Goal: Find specific page/section: Find specific page/section

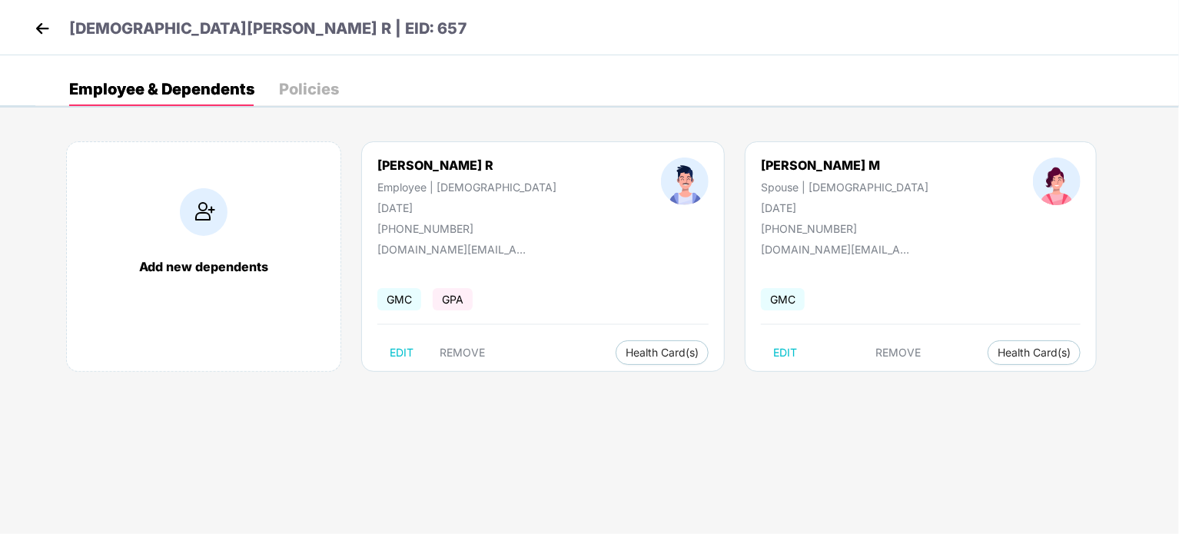
click at [41, 18] on img at bounding box center [42, 28] width 23 height 23
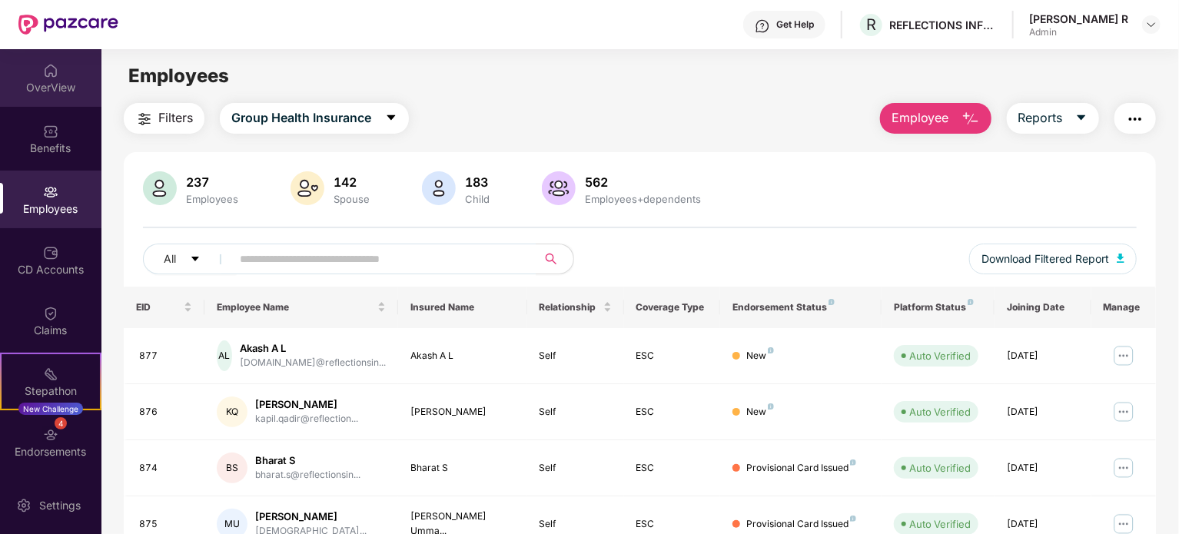
click at [61, 88] on div "OverView" at bounding box center [50, 87] width 101 height 15
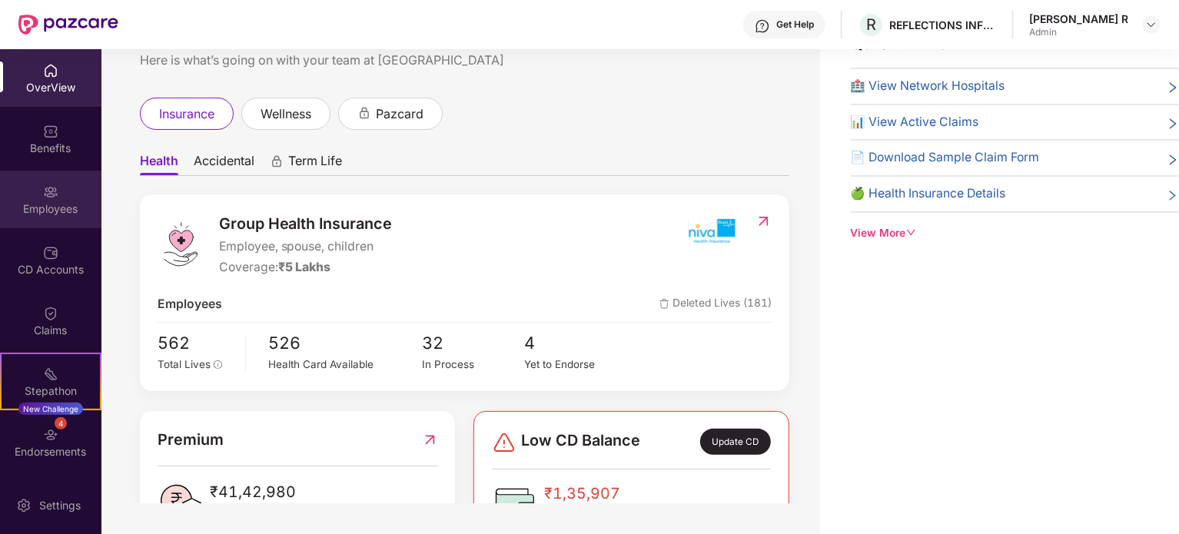
click at [46, 217] on div "Employees" at bounding box center [50, 200] width 101 height 58
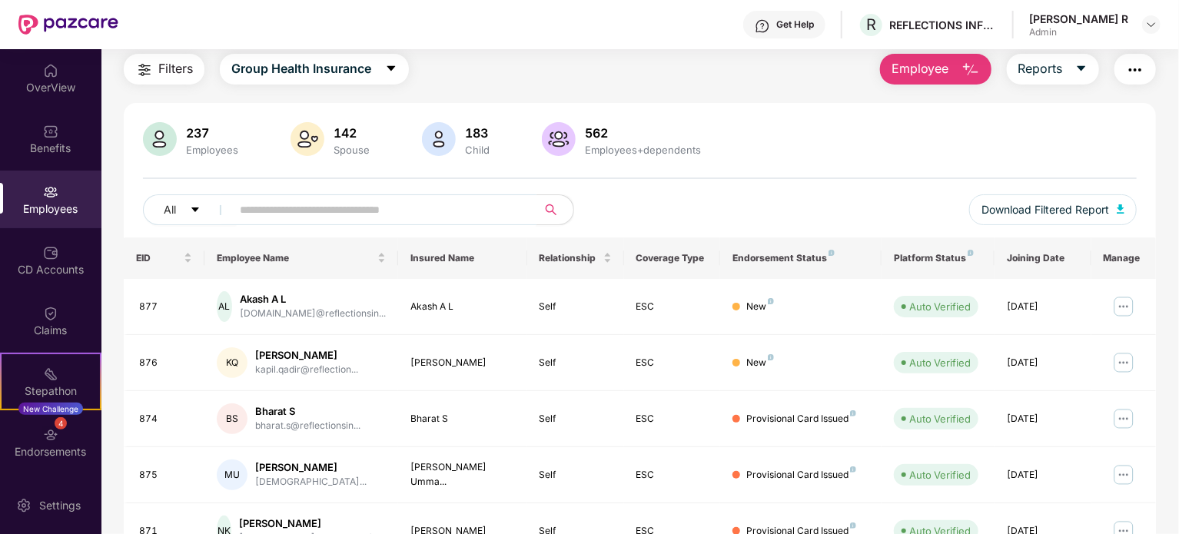
click at [330, 205] on input "text" at bounding box center [378, 209] width 276 height 23
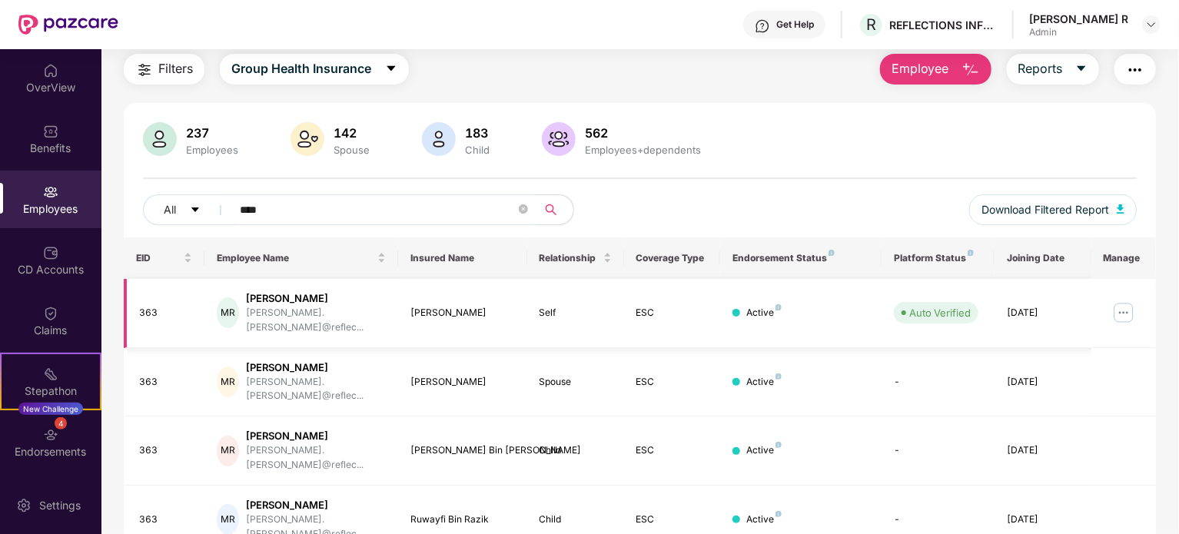
type input "****"
click at [1126, 303] on img at bounding box center [1123, 312] width 25 height 25
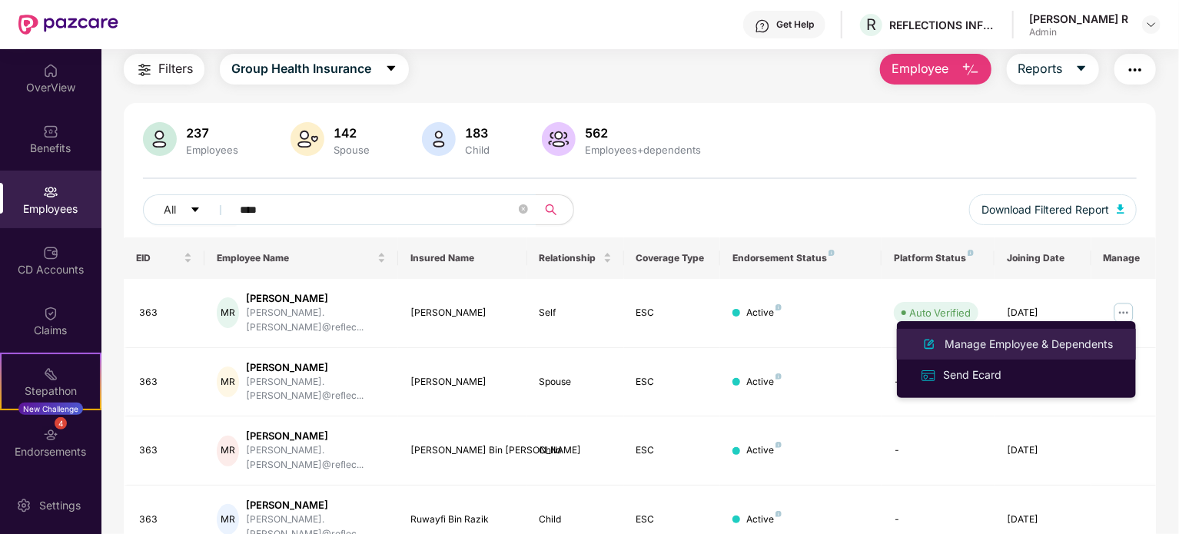
click at [1072, 330] on li "Manage Employee & Dependents" at bounding box center [1016, 344] width 239 height 31
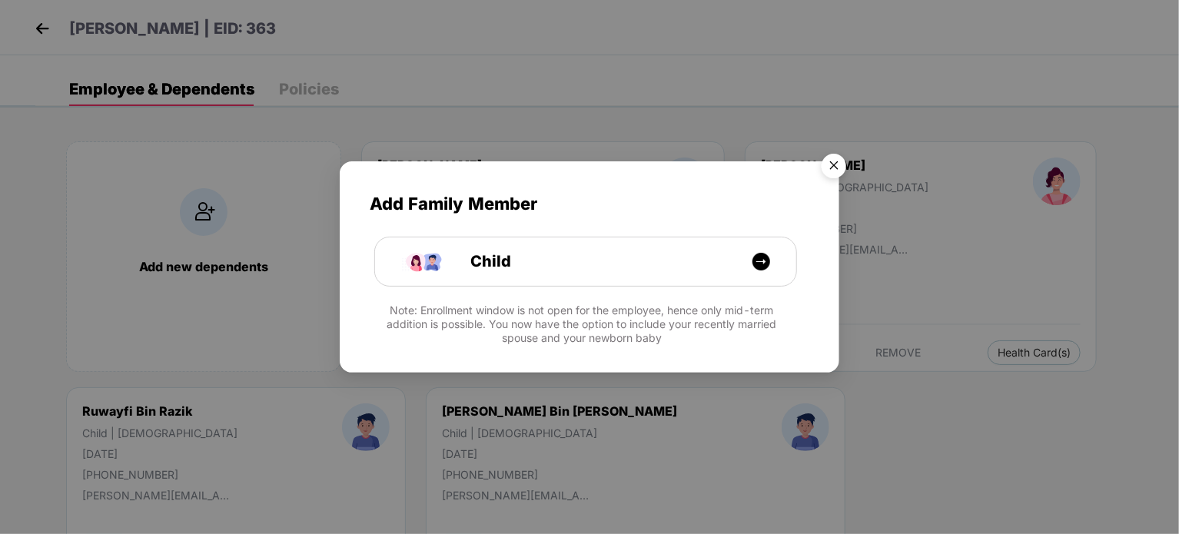
click at [837, 169] on img "Close" at bounding box center [833, 168] width 43 height 43
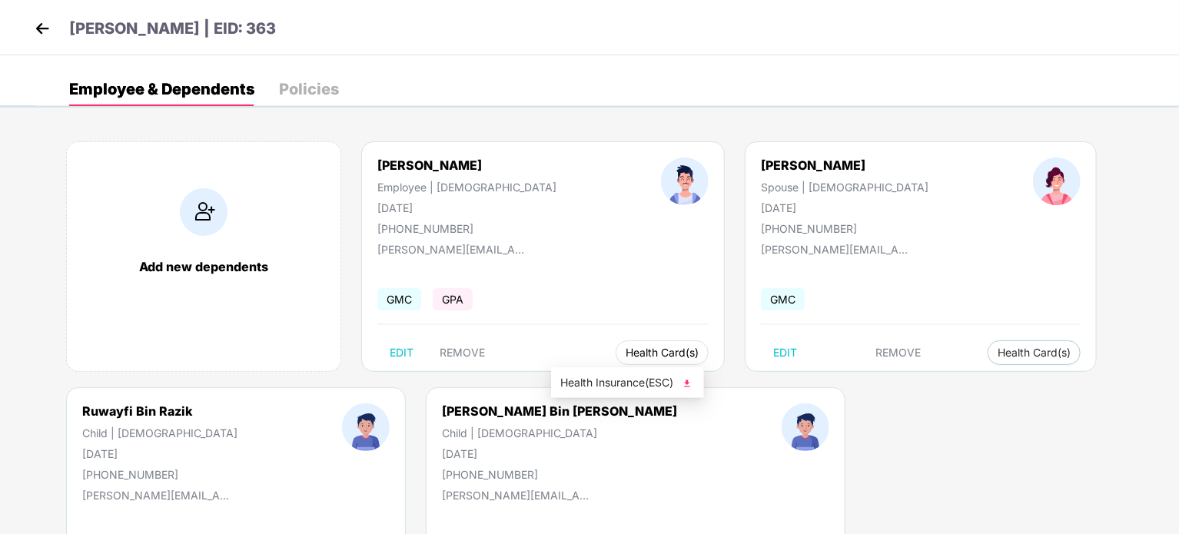
click at [625, 349] on span "Health Card(s)" at bounding box center [661, 353] width 73 height 8
click at [600, 380] on span "Health Insurance(ESC)" at bounding box center [627, 382] width 134 height 17
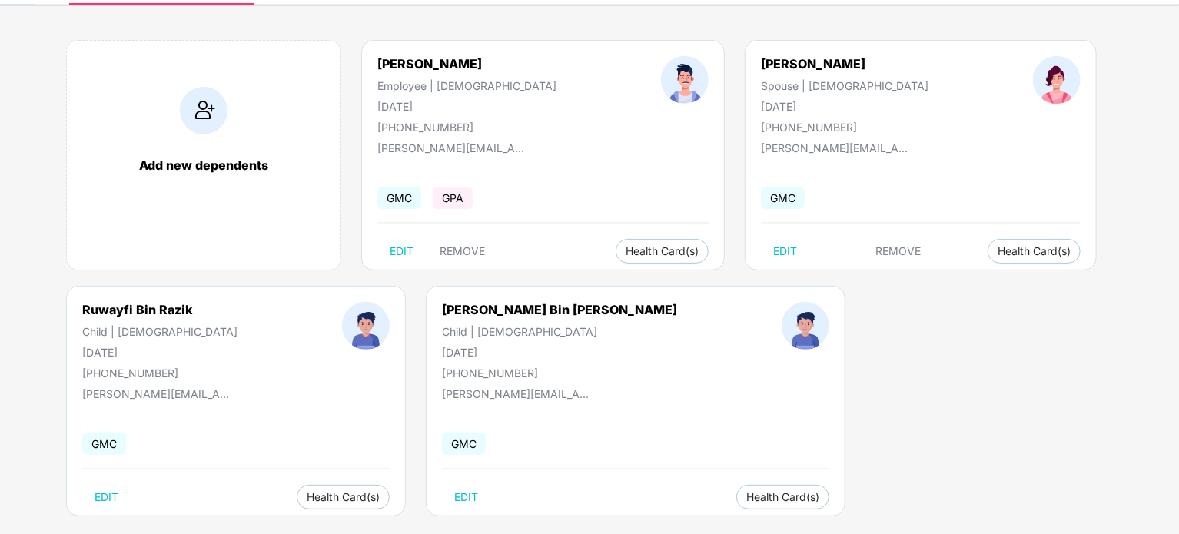
scroll to position [101, 0]
